Goal: Find contact information: Find contact information

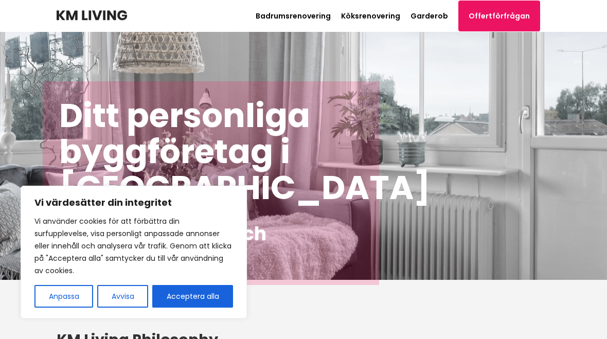
click at [204, 296] on button "Acceptera alla" at bounding box center [192, 296] width 81 height 23
checkbox input "true"
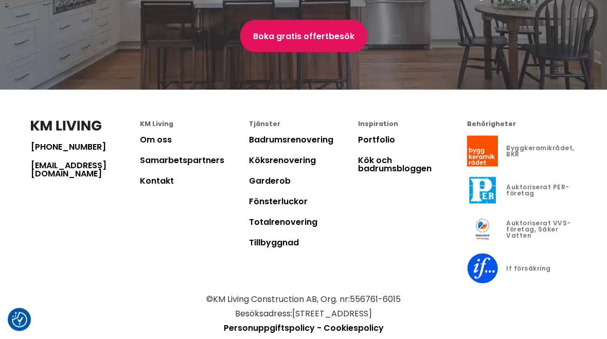
scroll to position [3032, 0]
click at [170, 186] on link "Kontakt" at bounding box center [157, 180] width 34 height 12
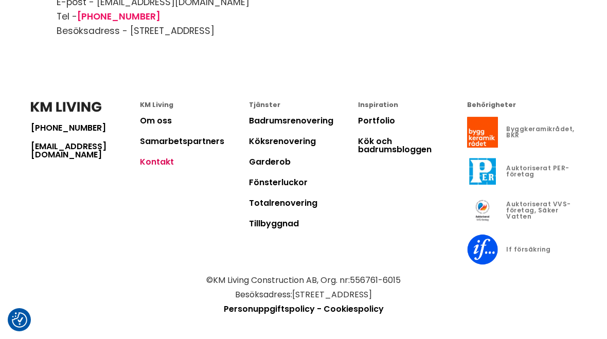
scroll to position [202, 0]
